Goal: Task Accomplishment & Management: Complete application form

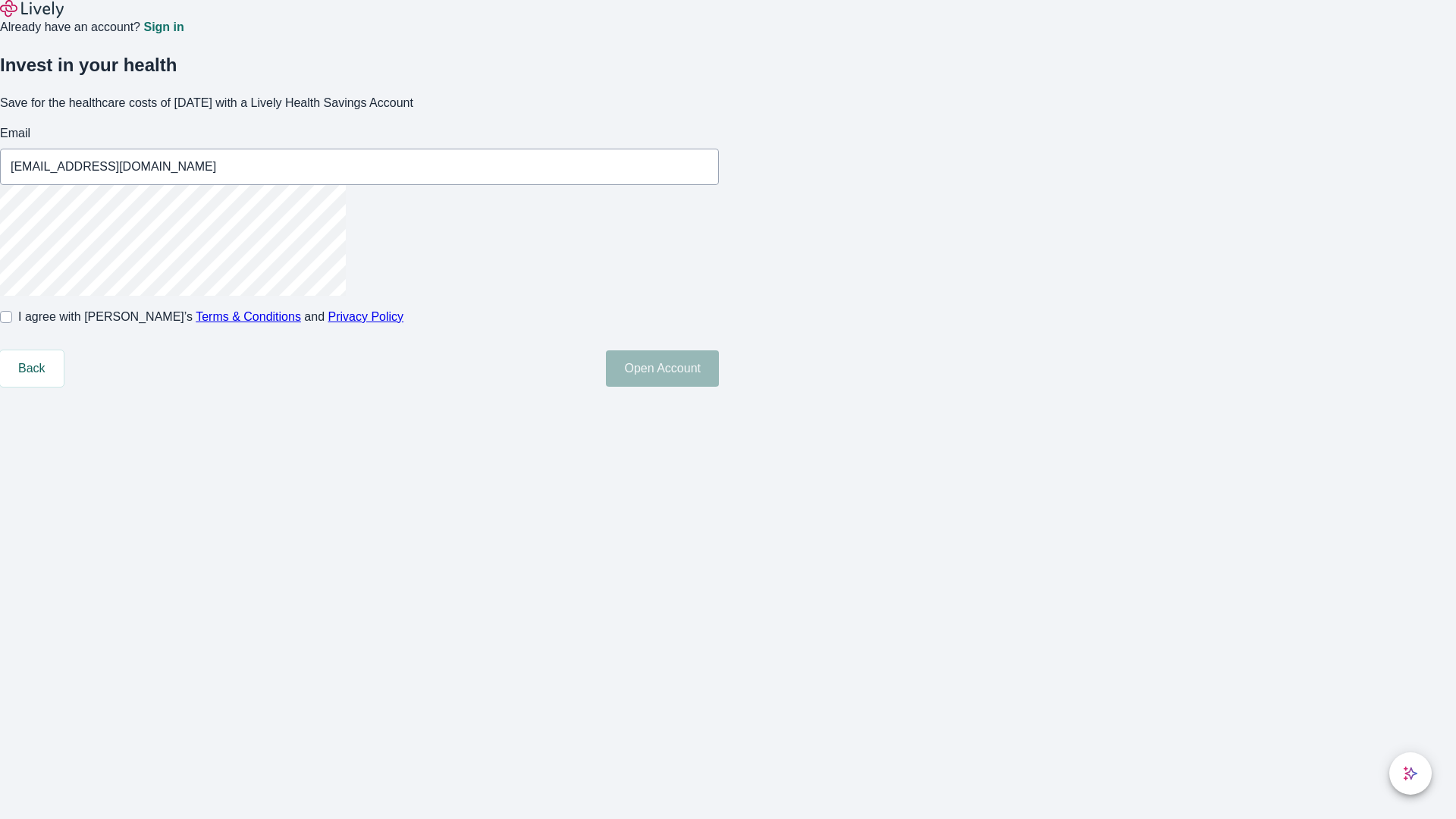
click at [12, 323] on input "I agree with Lively’s Terms & Conditions and Privacy Policy" at bounding box center [5, 316] width 12 height 12
checkbox input "true"
click at [719, 387] on button "Open Account" at bounding box center [663, 369] width 113 height 36
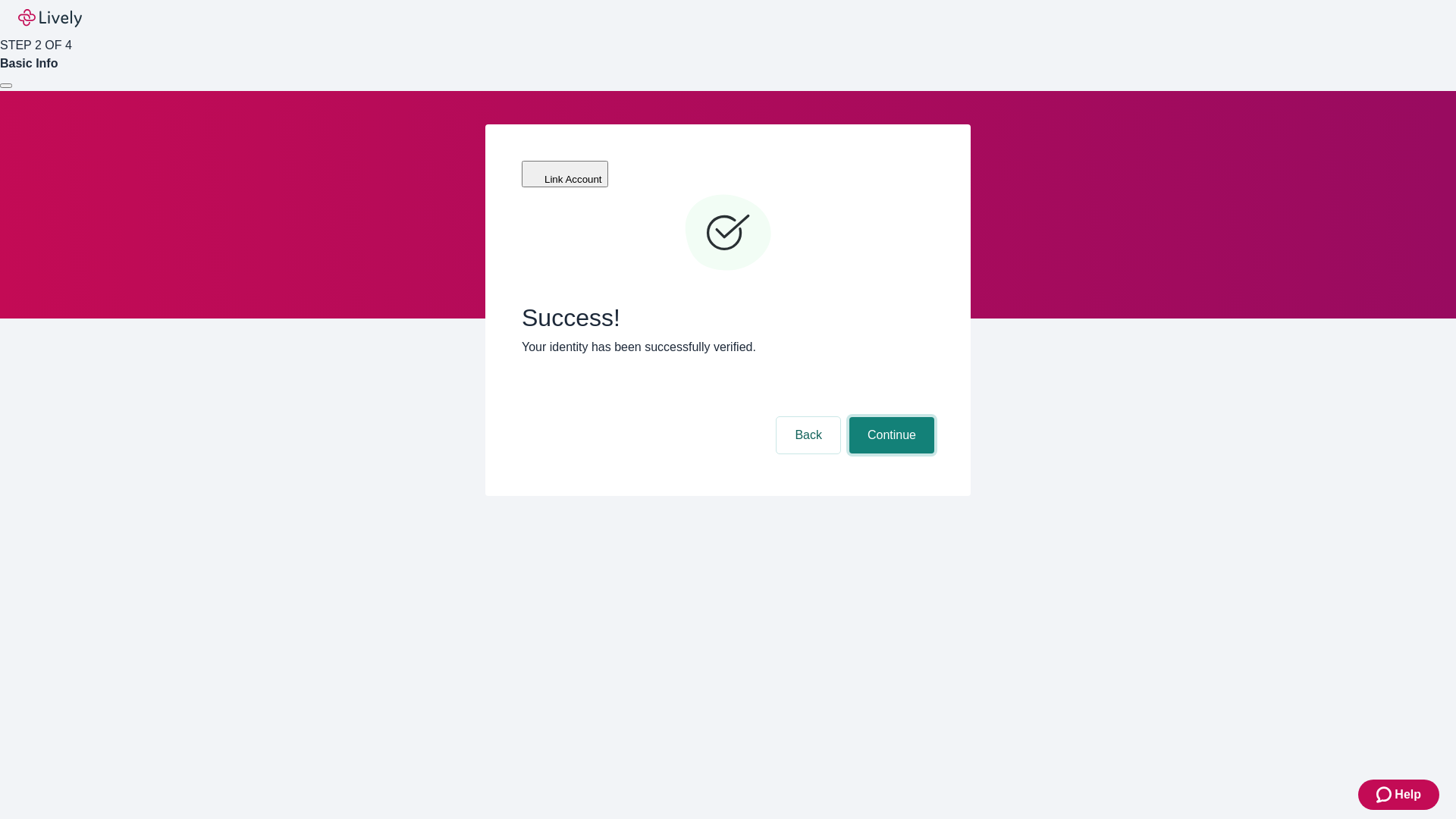
click at [889, 417] on button "Continue" at bounding box center [891, 435] width 85 height 36
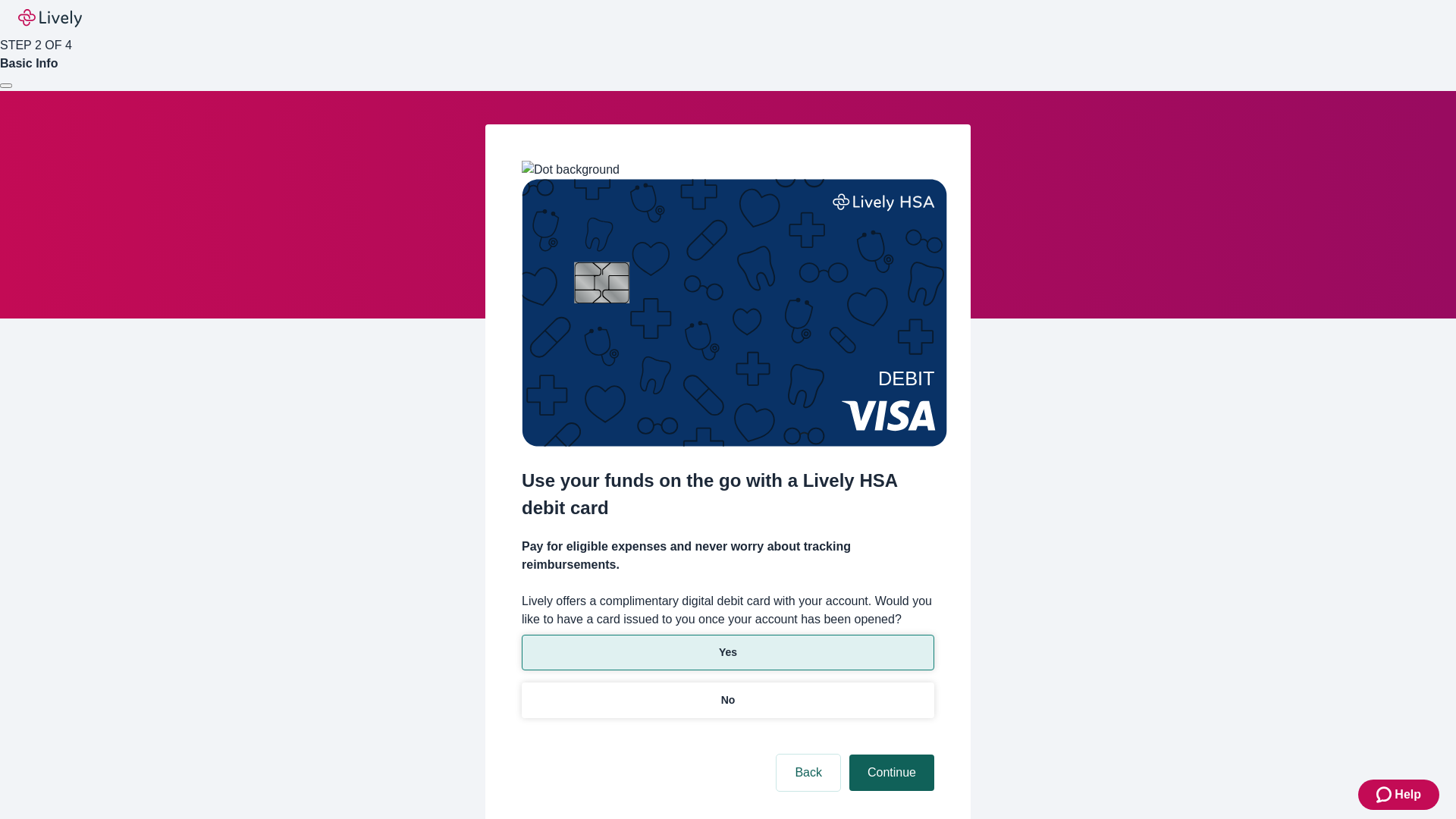
click at [728, 692] on p "No" at bounding box center [728, 700] width 14 height 16
click at [889, 754] on button "Continue" at bounding box center [891, 772] width 85 height 36
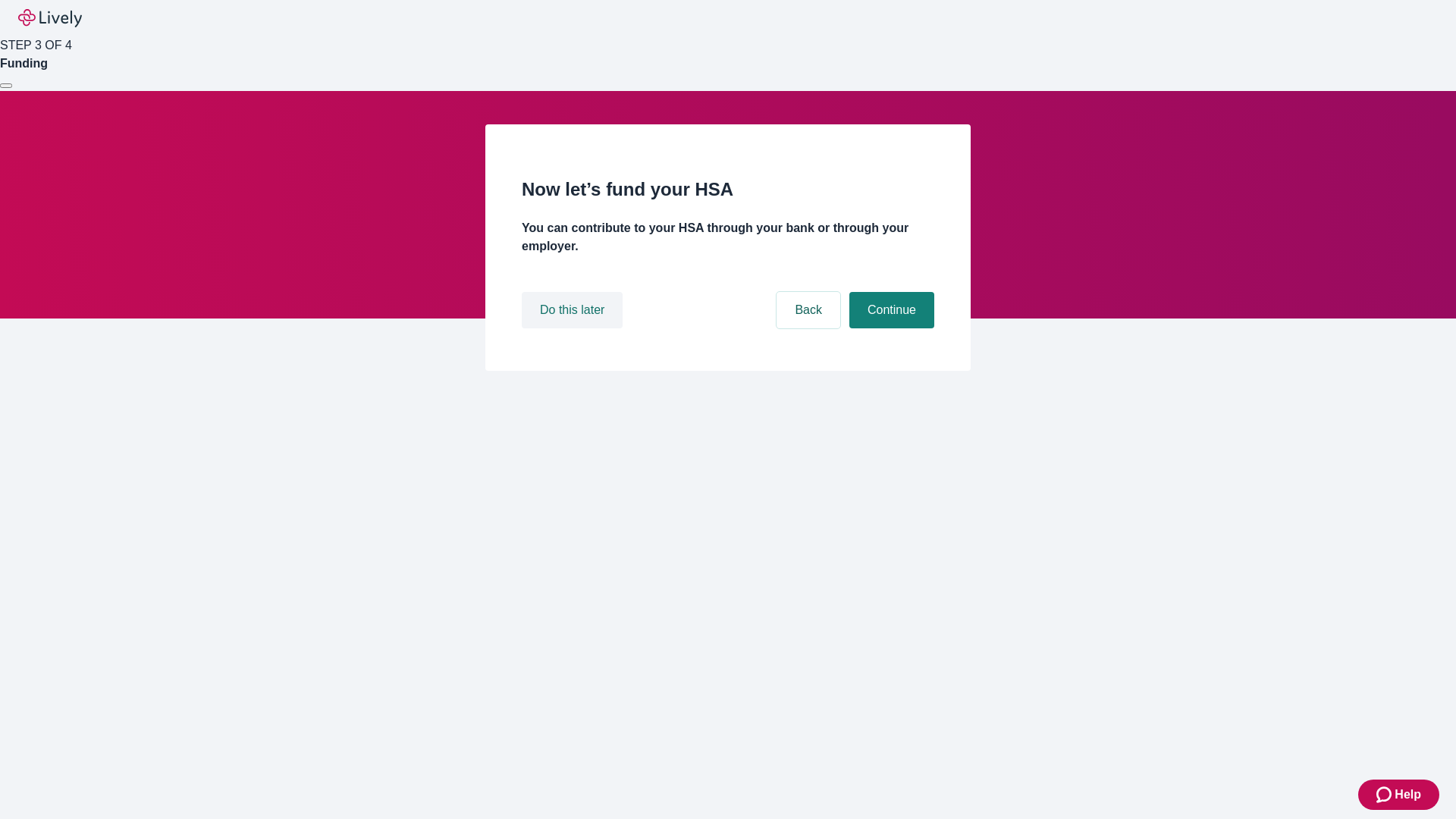
click at [574, 328] on button "Do this later" at bounding box center [572, 310] width 101 height 36
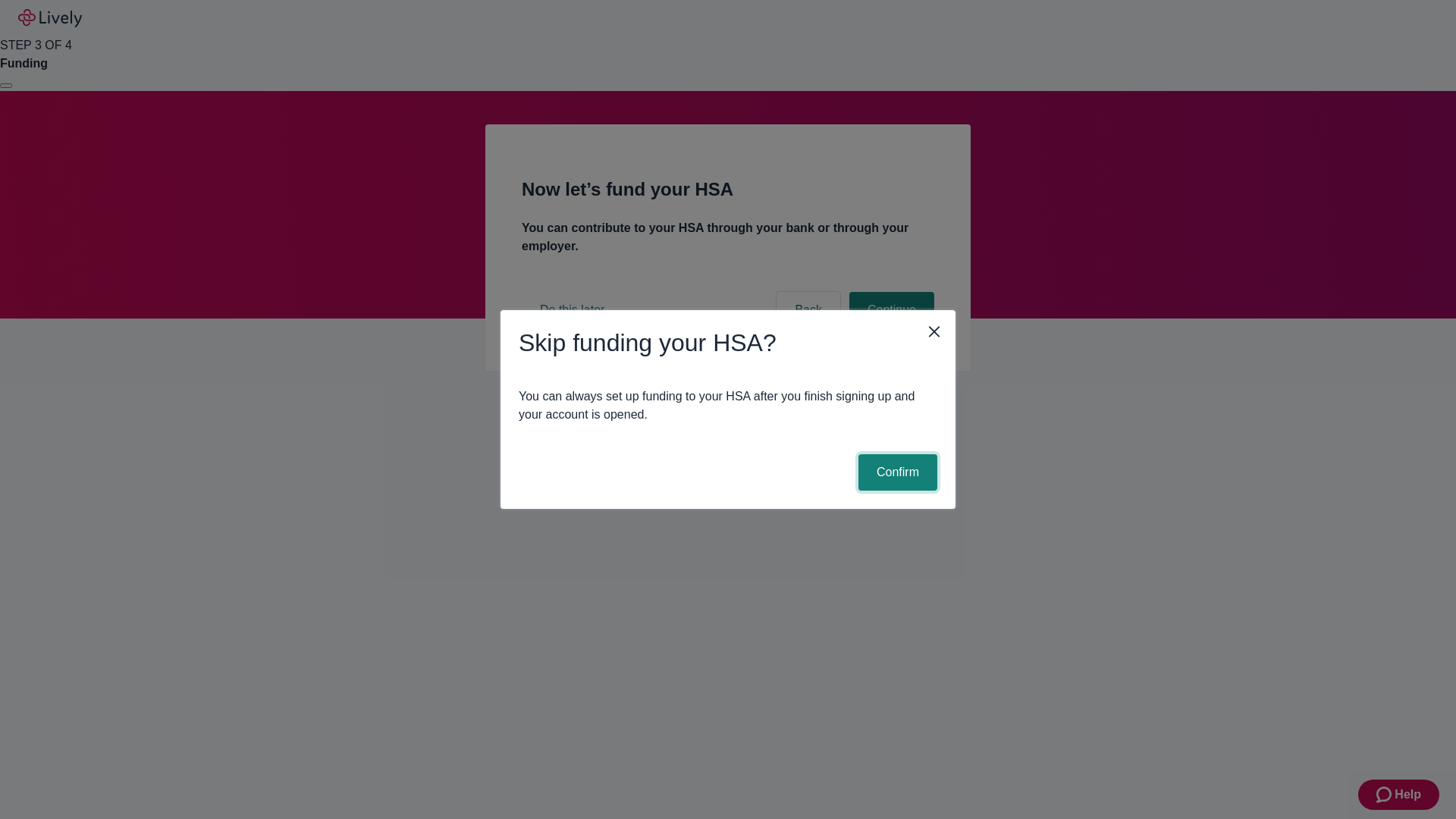
click at [896, 472] on button "Confirm" at bounding box center [898, 472] width 79 height 36
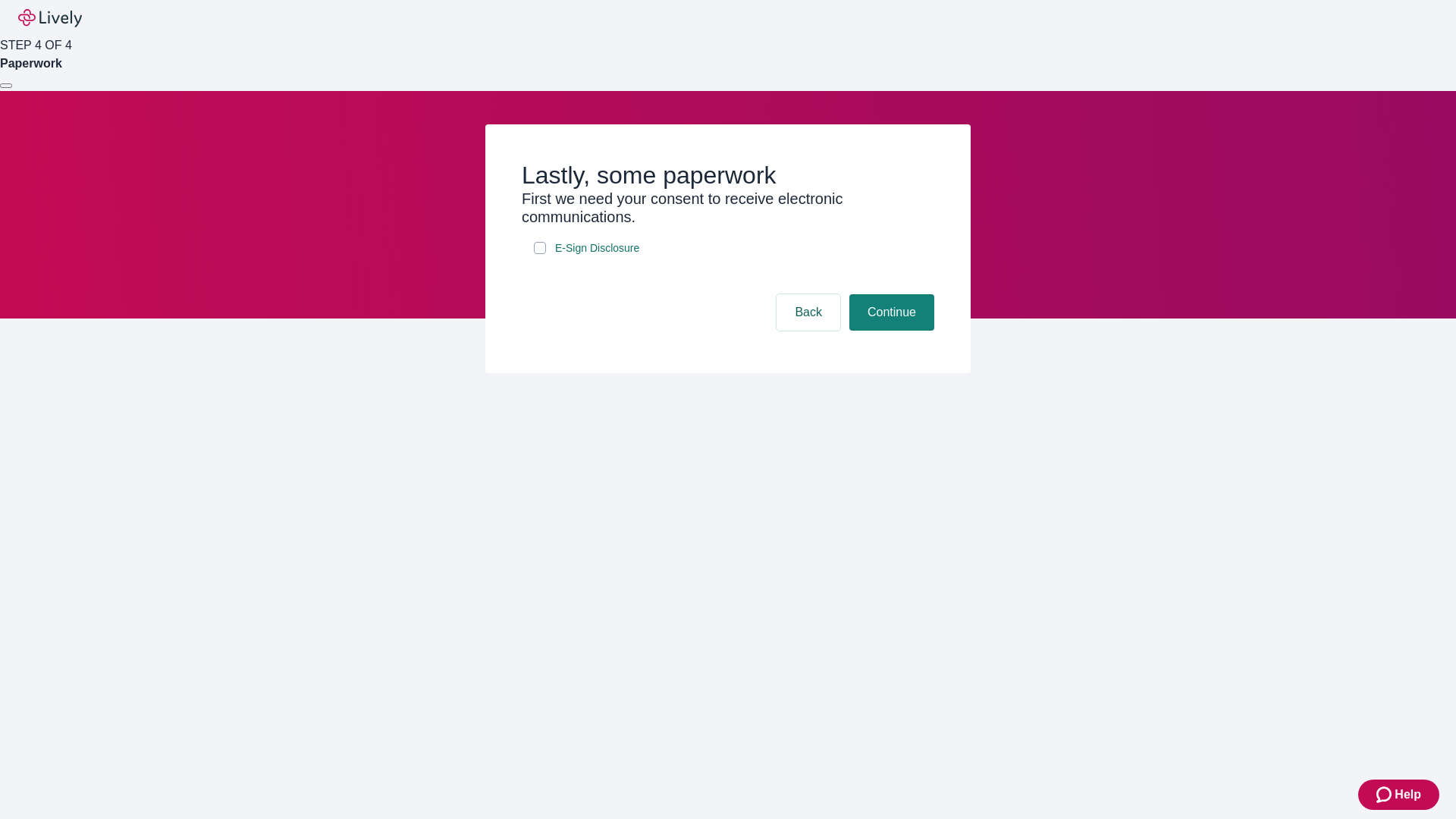
click at [540, 254] on input "E-Sign Disclosure" at bounding box center [540, 247] width 12 height 12
checkbox input "true"
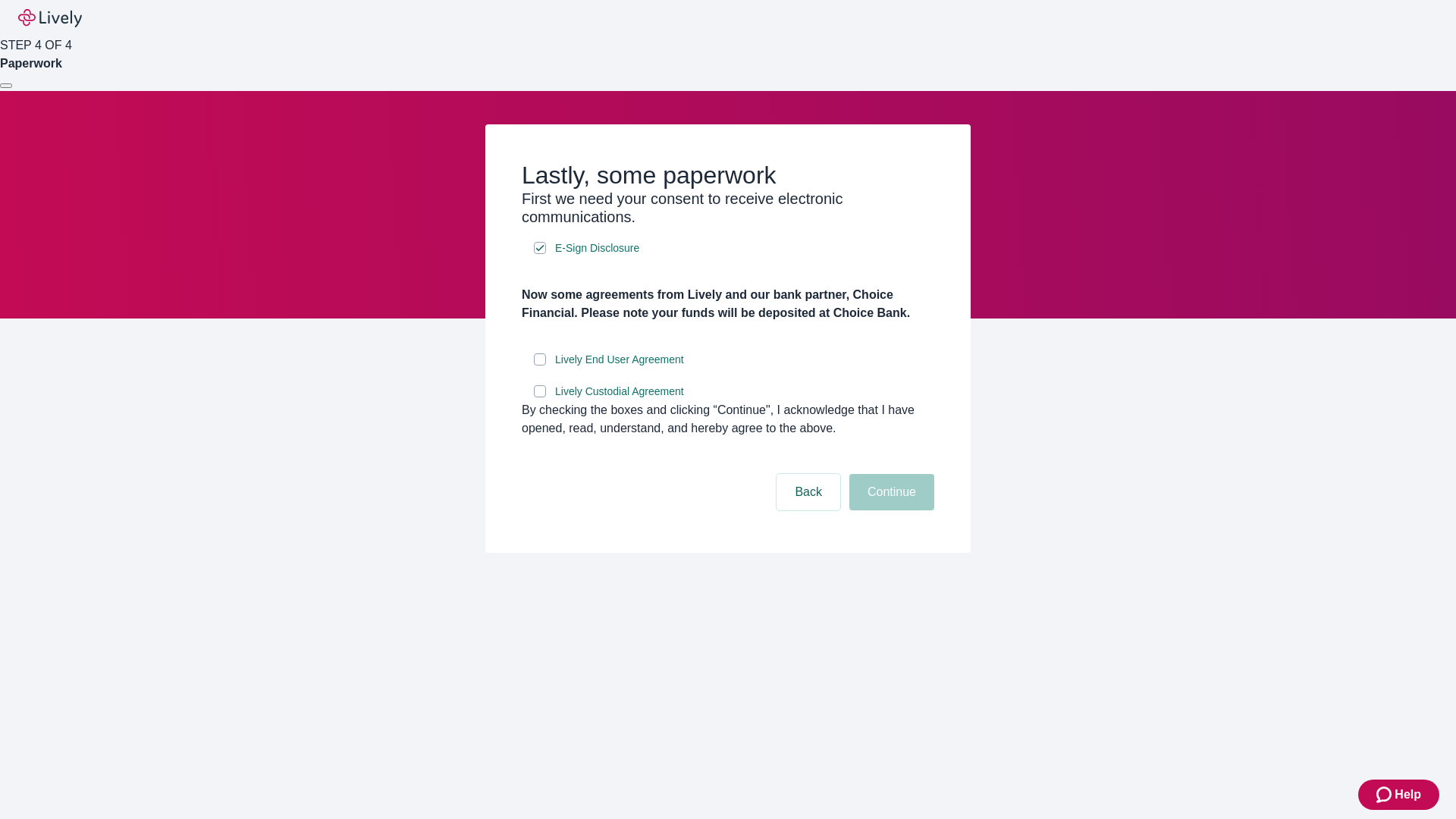
click at [540, 365] on input "Lively End User Agreement" at bounding box center [540, 359] width 12 height 12
checkbox input "true"
click at [540, 397] on input "Lively Custodial Agreement" at bounding box center [540, 390] width 12 height 12
checkbox input "true"
click at [889, 510] on button "Continue" at bounding box center [891, 492] width 85 height 36
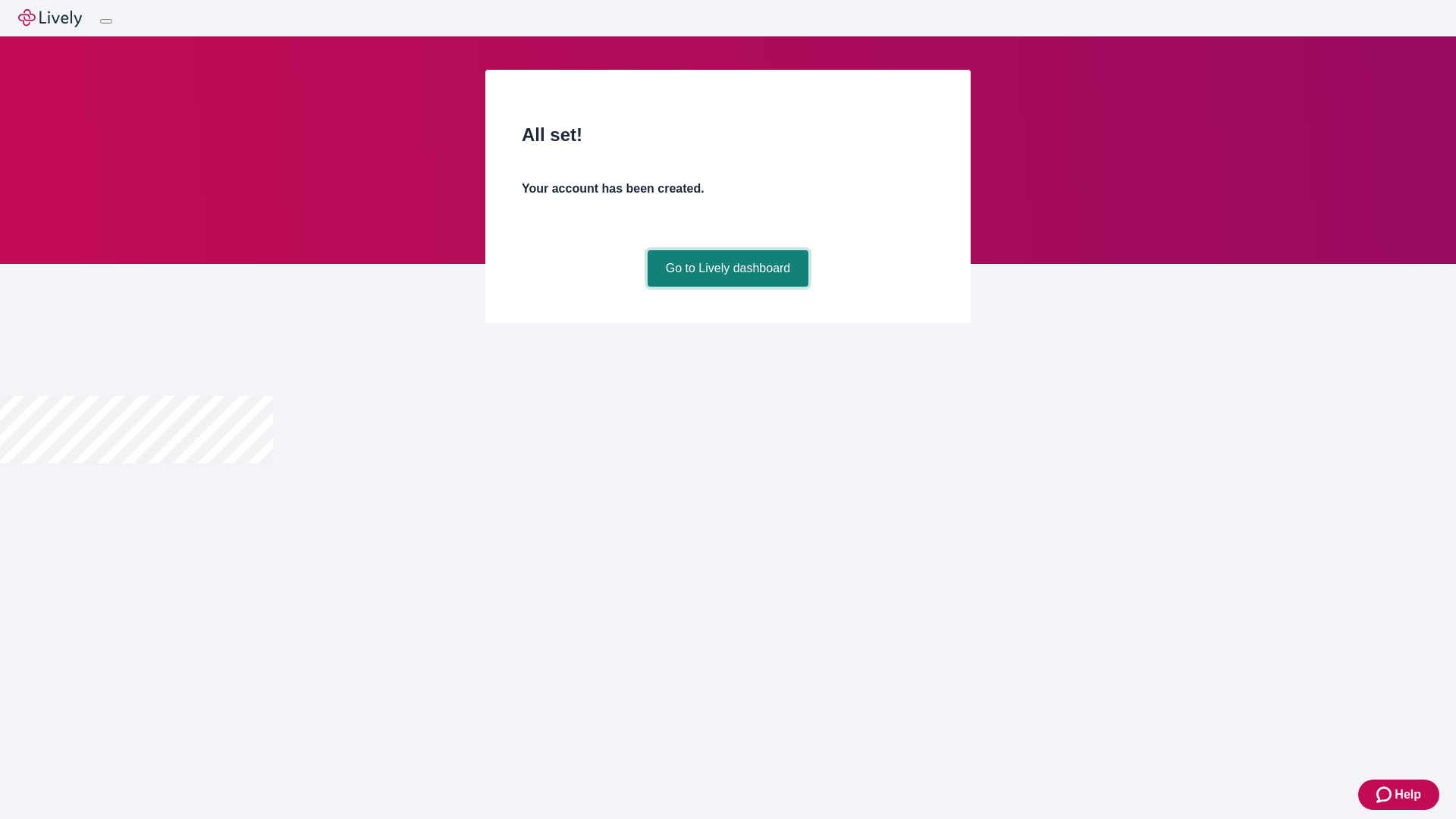
click at [728, 287] on link "Go to Lively dashboard" at bounding box center [728, 268] width 162 height 36
